Goal: Transaction & Acquisition: Purchase product/service

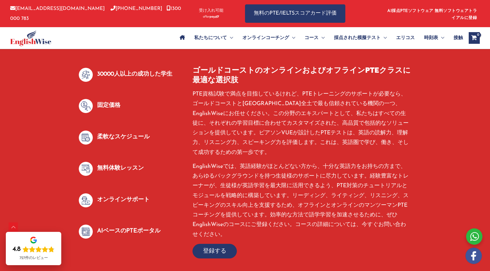
scroll to position [295, 0]
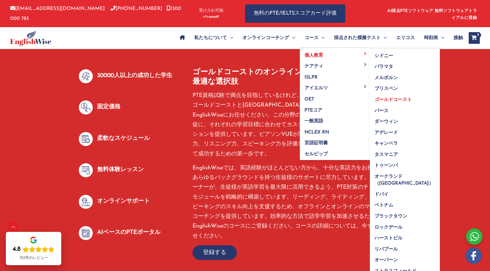
click at [393, 98] on font "ゴールドコースト" at bounding box center [393, 99] width 37 height 5
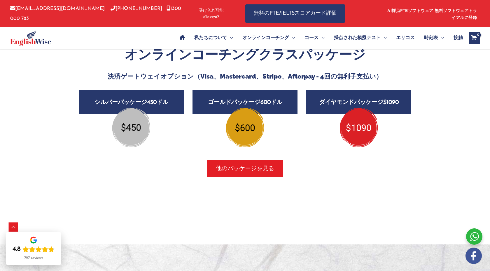
scroll to position [691, 0]
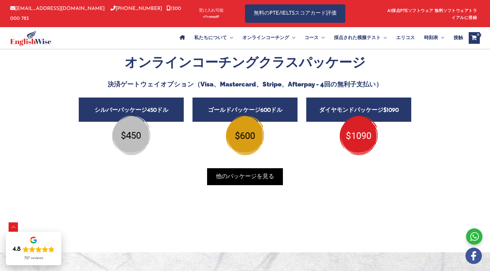
click at [245, 181] on span "button" at bounding box center [245, 176] width 76 height 17
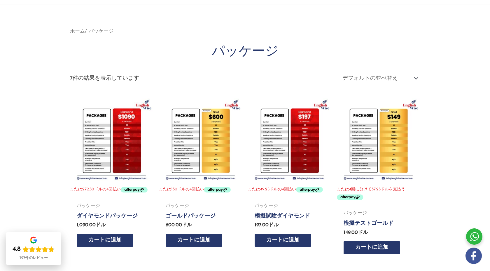
scroll to position [92, 0]
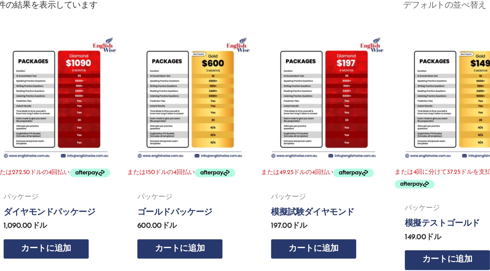
click at [189, 130] on img at bounding box center [200, 102] width 83 height 83
